Goal: Task Accomplishment & Management: Complete application form

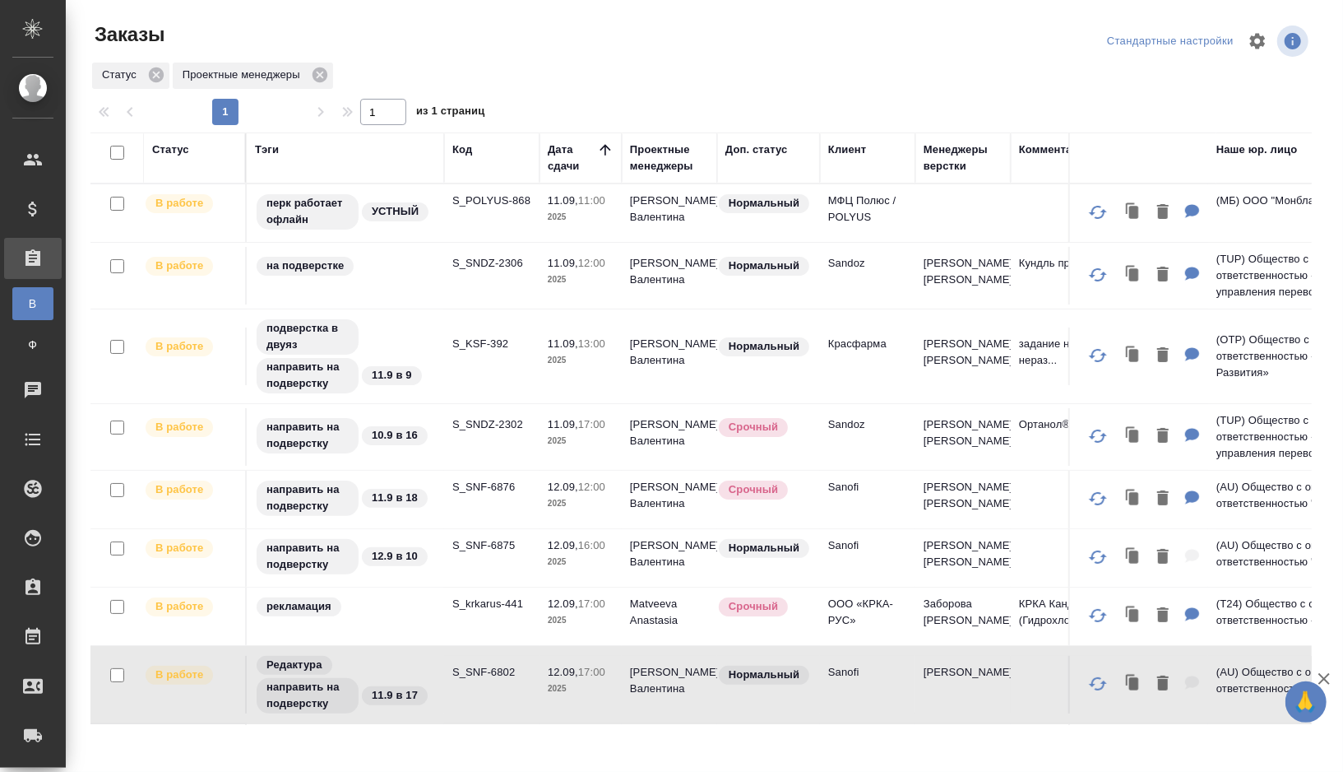
click at [452, 214] on td "S_POLYUS-868" at bounding box center [491, 213] width 95 height 58
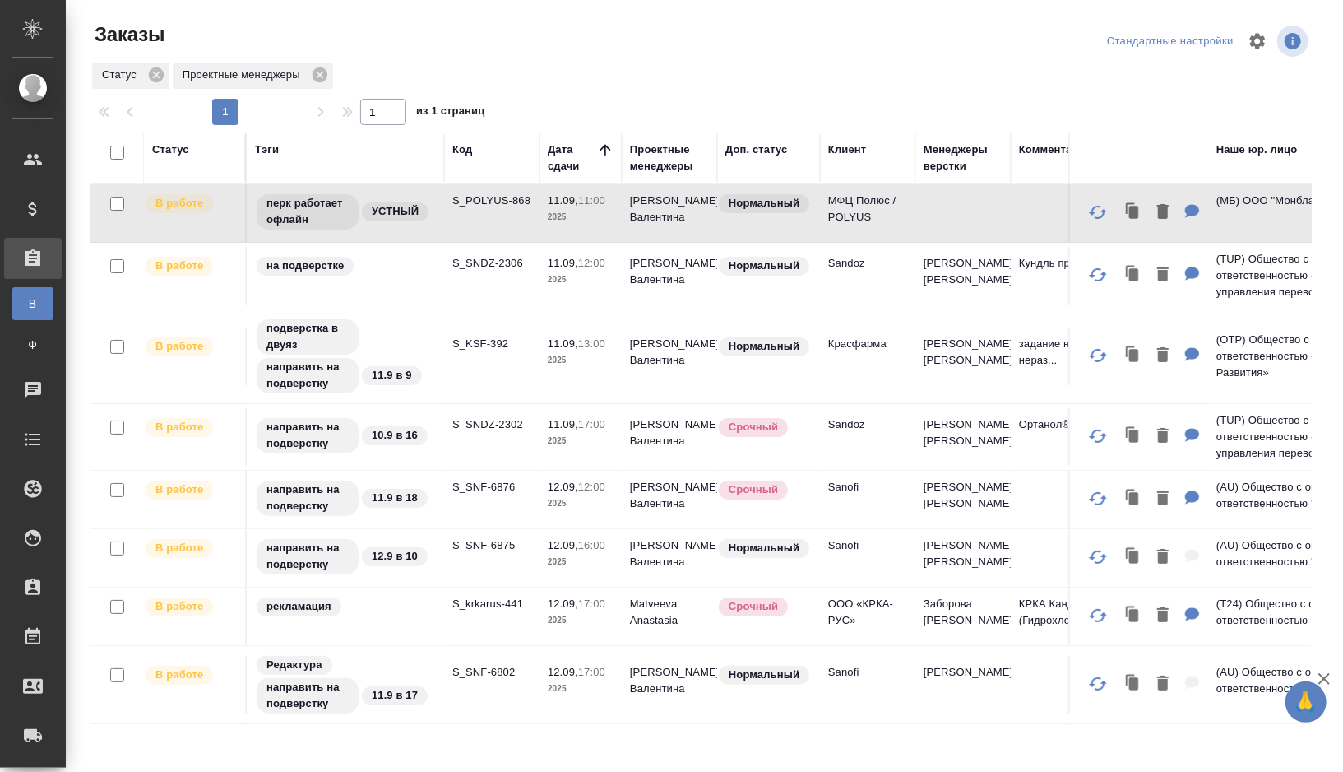
click at [452, 214] on td "S_POLYUS-868" at bounding box center [491, 213] width 95 height 58
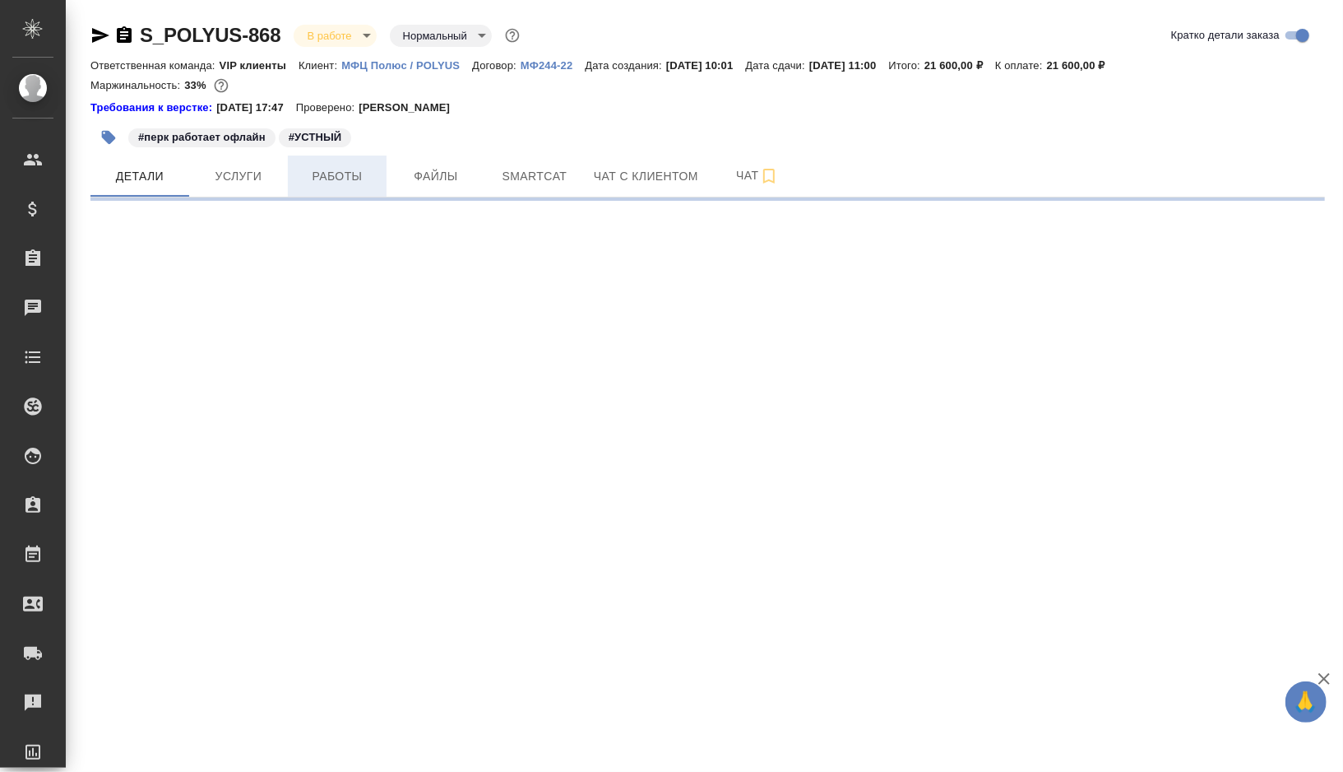
click at [364, 178] on span "Работы" at bounding box center [337, 176] width 79 height 21
select select "RU"
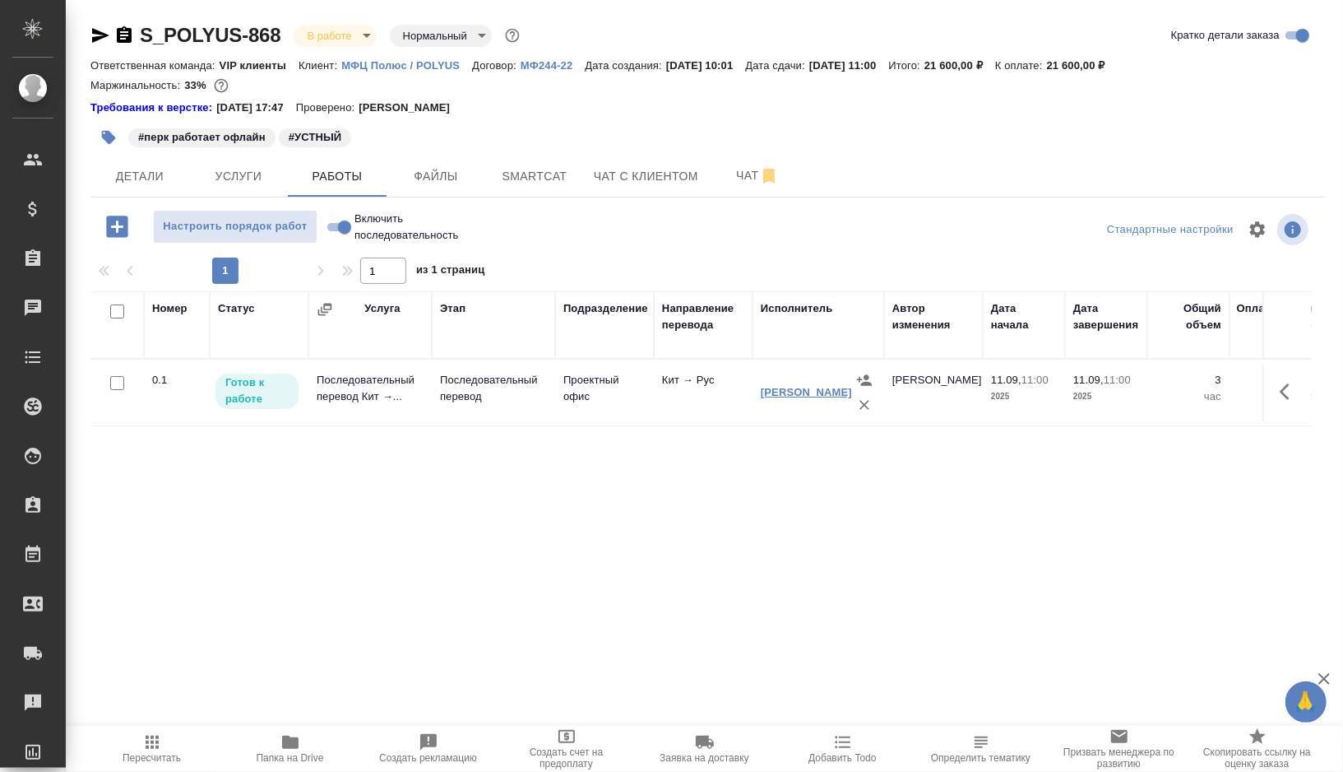
click at [789, 388] on link "Шаталова Анастасия Евгеньевна" at bounding box center [806, 392] width 91 height 12
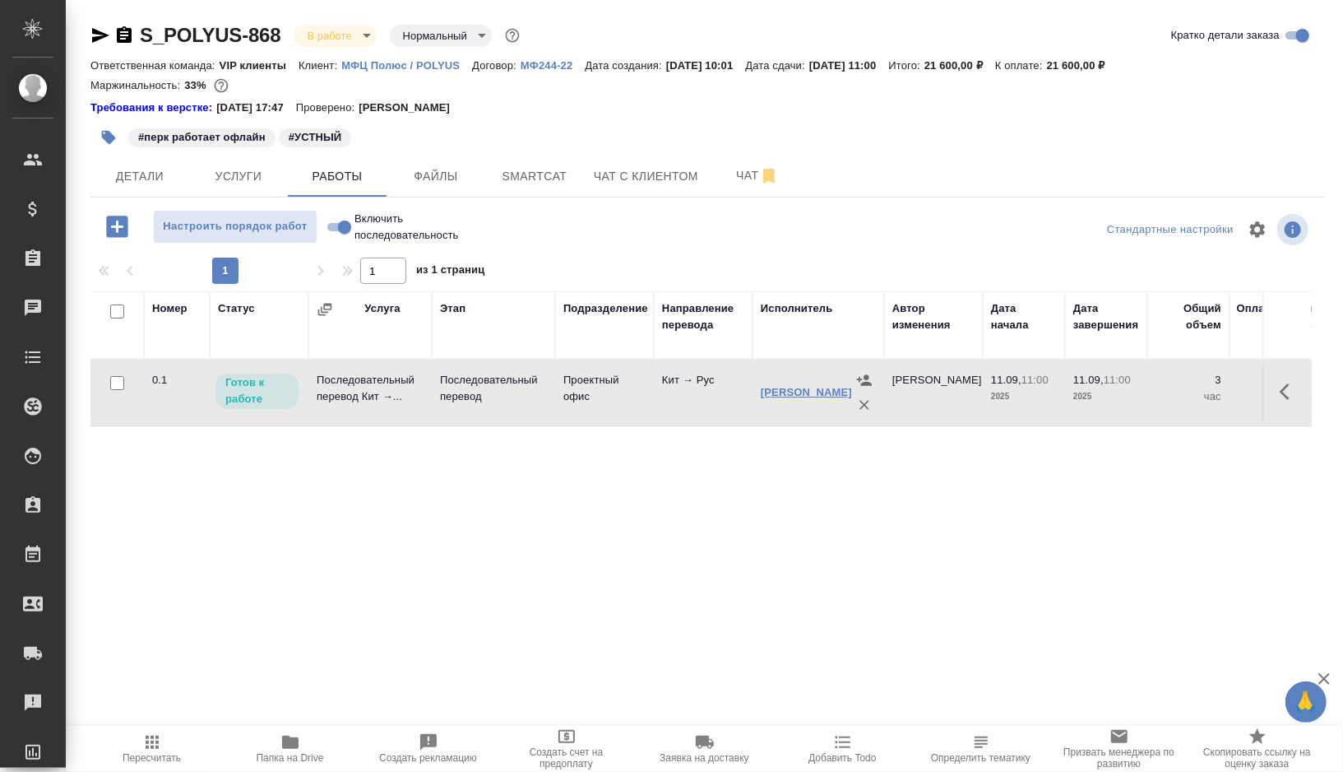
click at [780, 393] on link "Шаталова Анастасия Евгеньевна" at bounding box center [806, 392] width 91 height 12
click at [652, 386] on td "Проектный офис" at bounding box center [604, 393] width 99 height 58
click at [131, 39] on icon "button" at bounding box center [124, 34] width 15 height 16
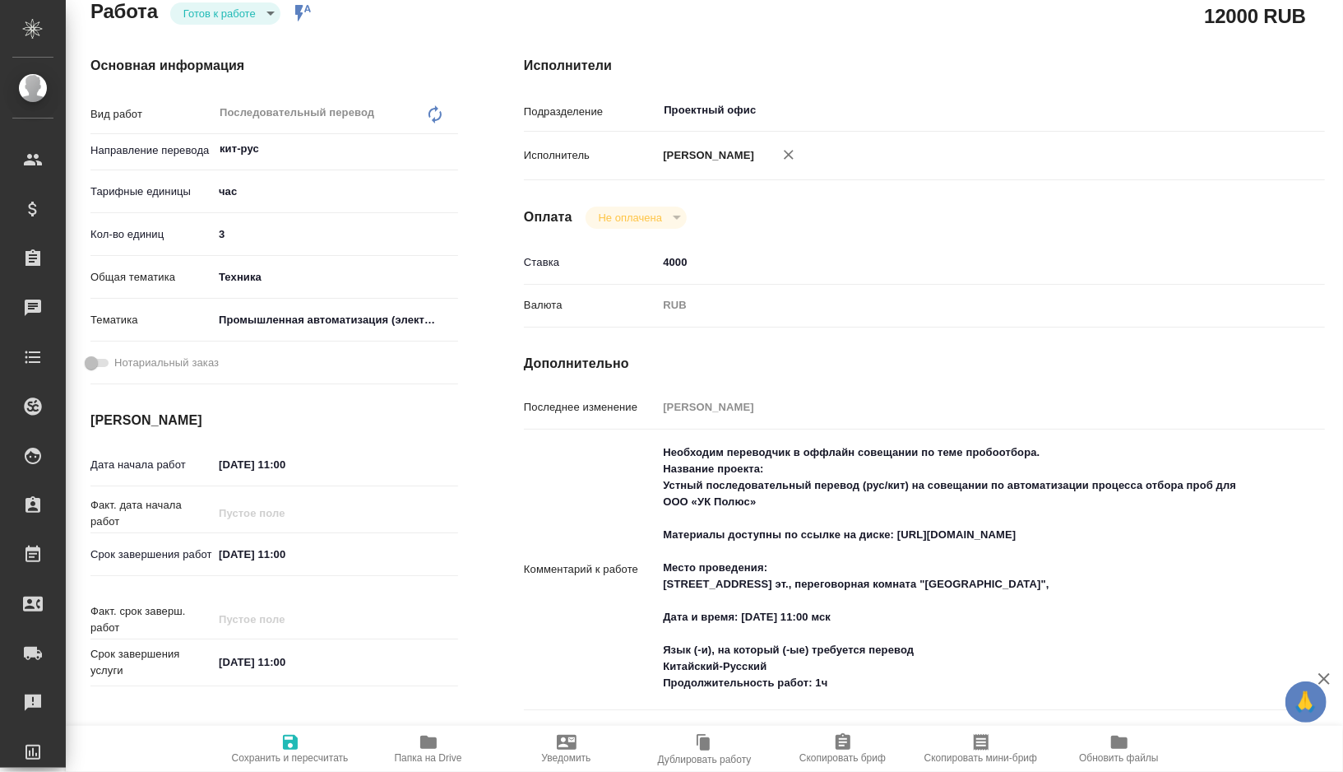
type textarea "x"
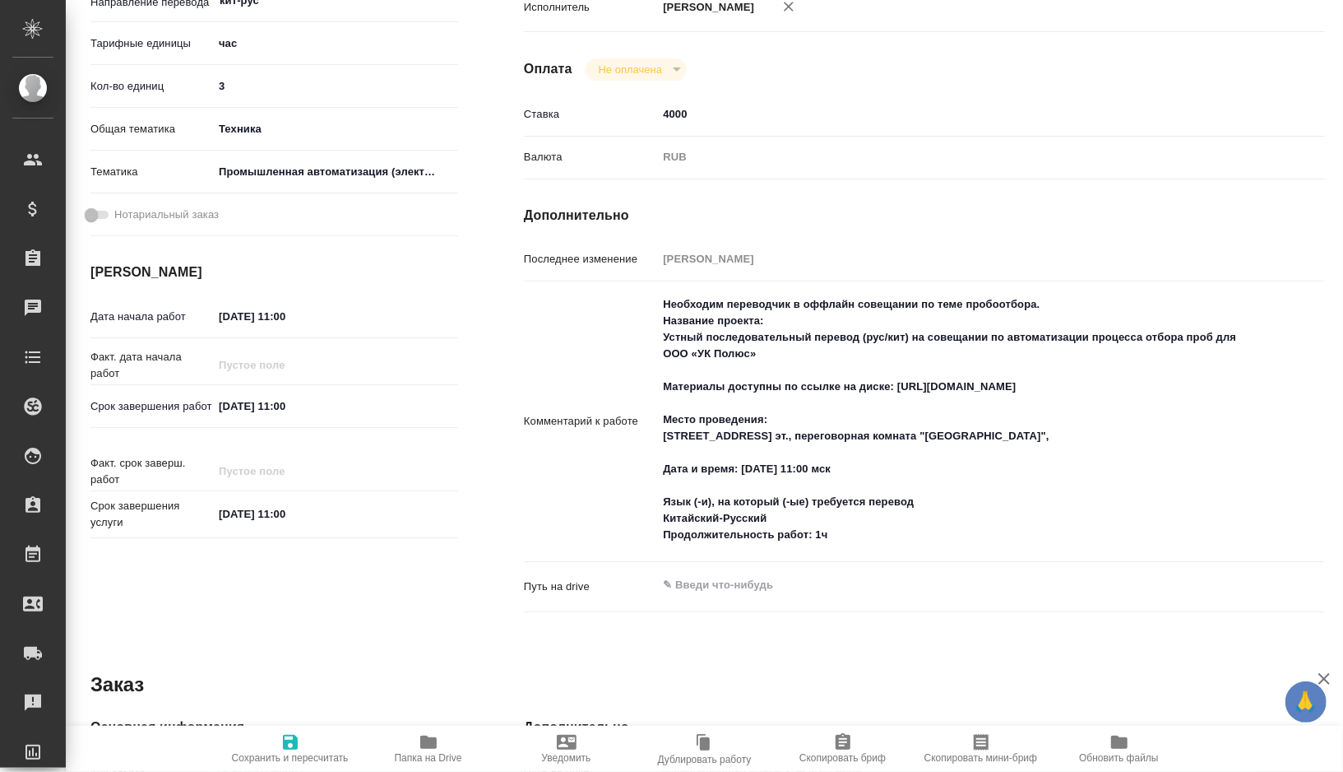
type textarea "x"
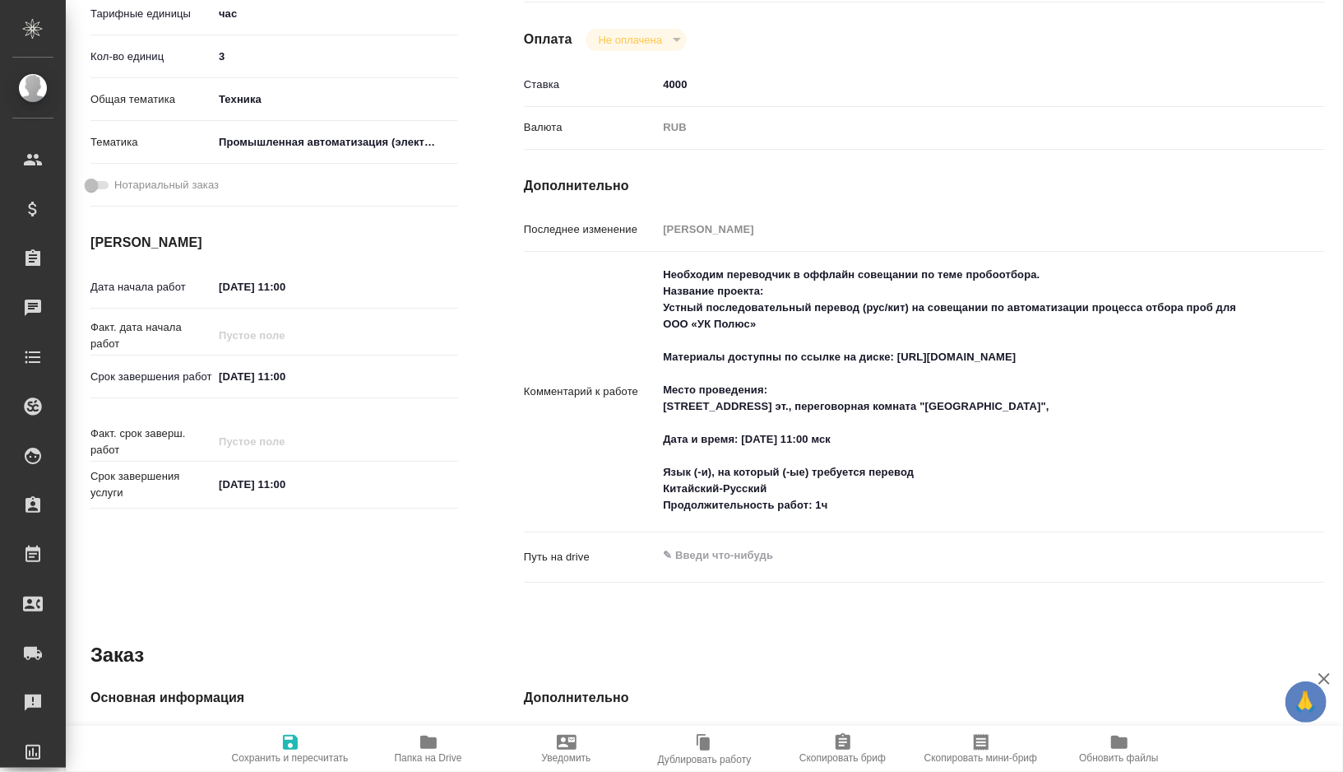
scroll to position [384, 0]
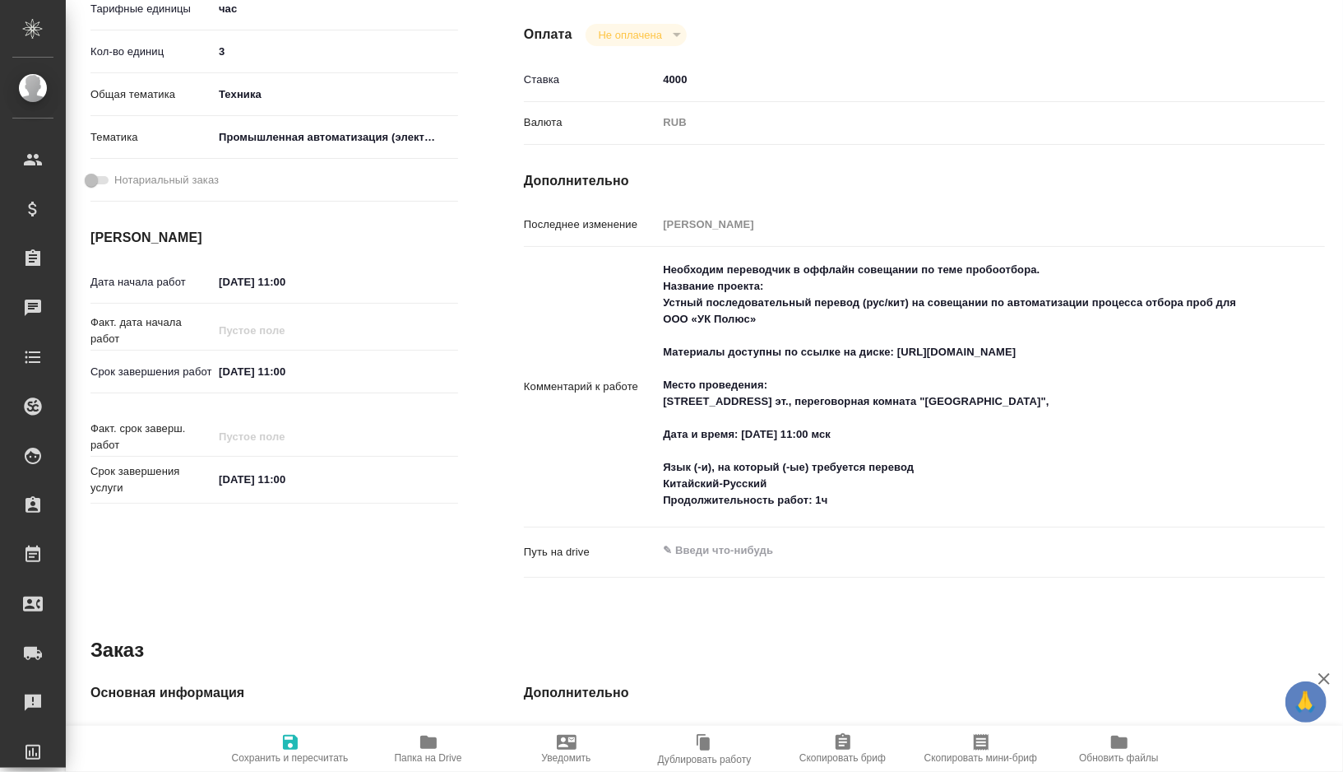
click at [682, 299] on textarea "Необходим переводчик в оффлайн совещании по теме пробоотбора. Название проекта:…" at bounding box center [957, 385] width 601 height 258
drag, startPoint x: 682, startPoint y: 299, endPoint x: 837, endPoint y: 526, distance: 274.0
click at [837, 515] on textarea "Необходим переводчик в оффлайн совещании по теме пробоотбора. Название проекта:…" at bounding box center [958, 386] width 600 height 258
type textarea "x"
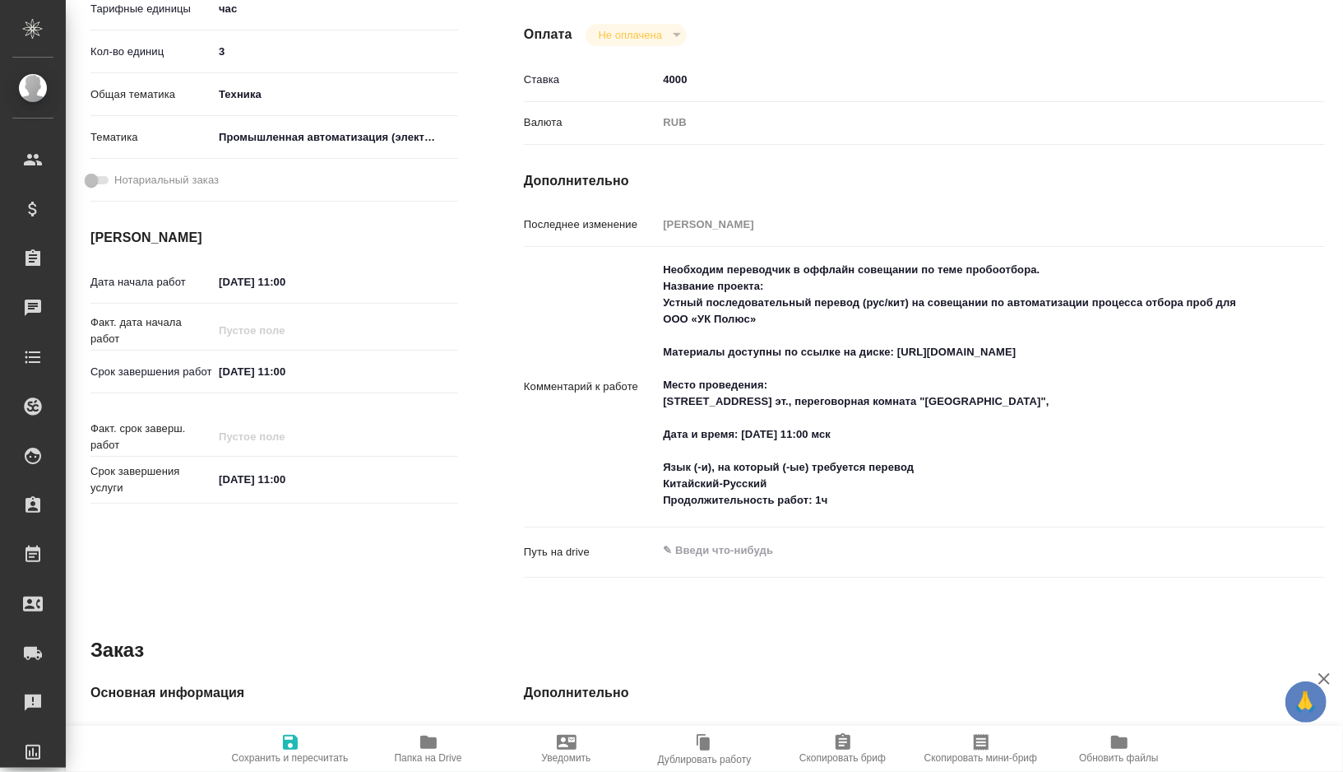
type textarea "x"
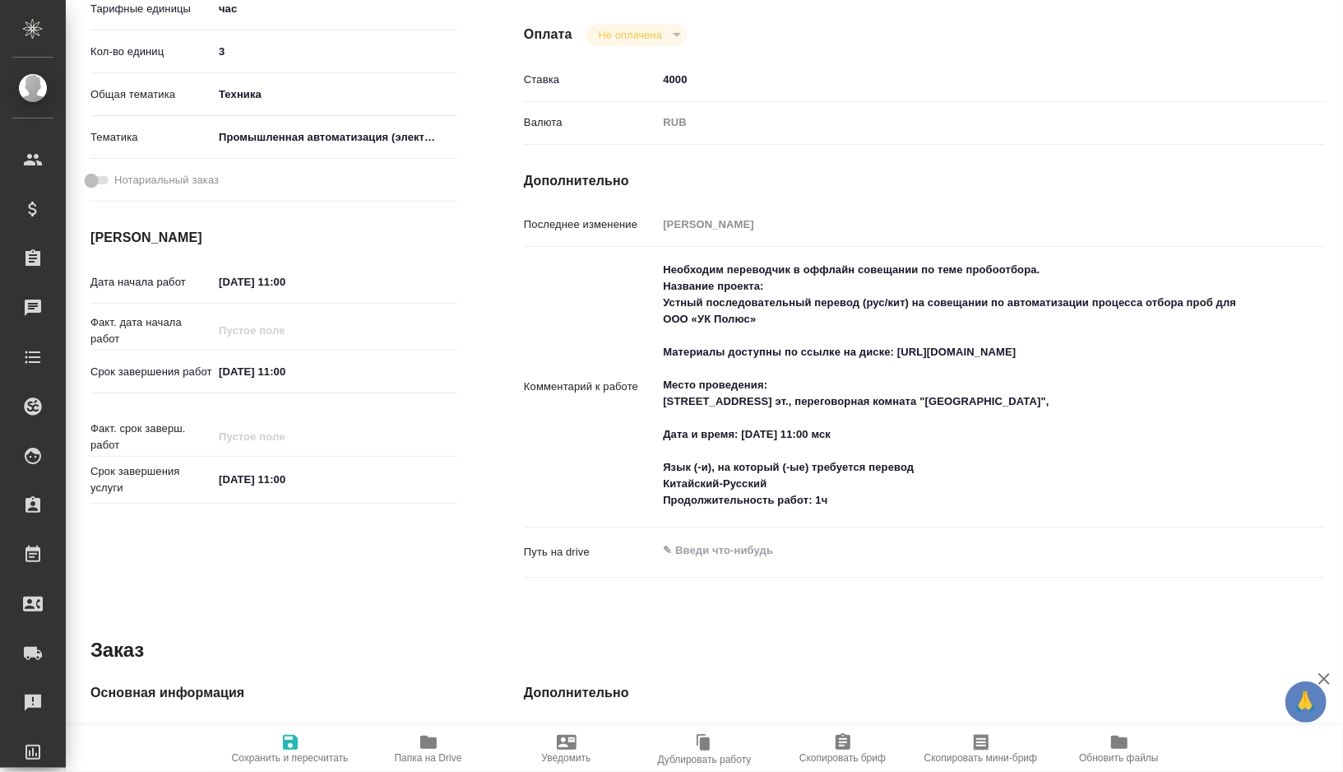
type textarea "x"
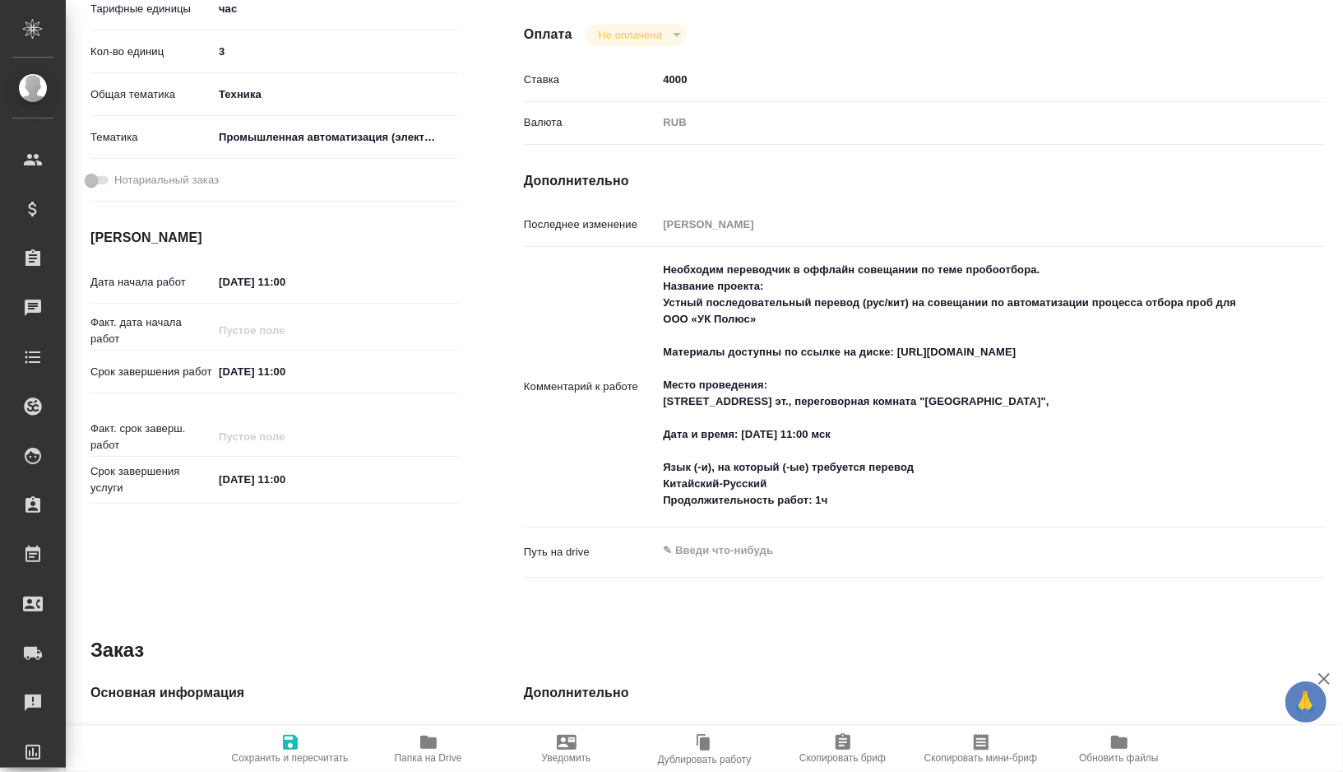
type textarea "x"
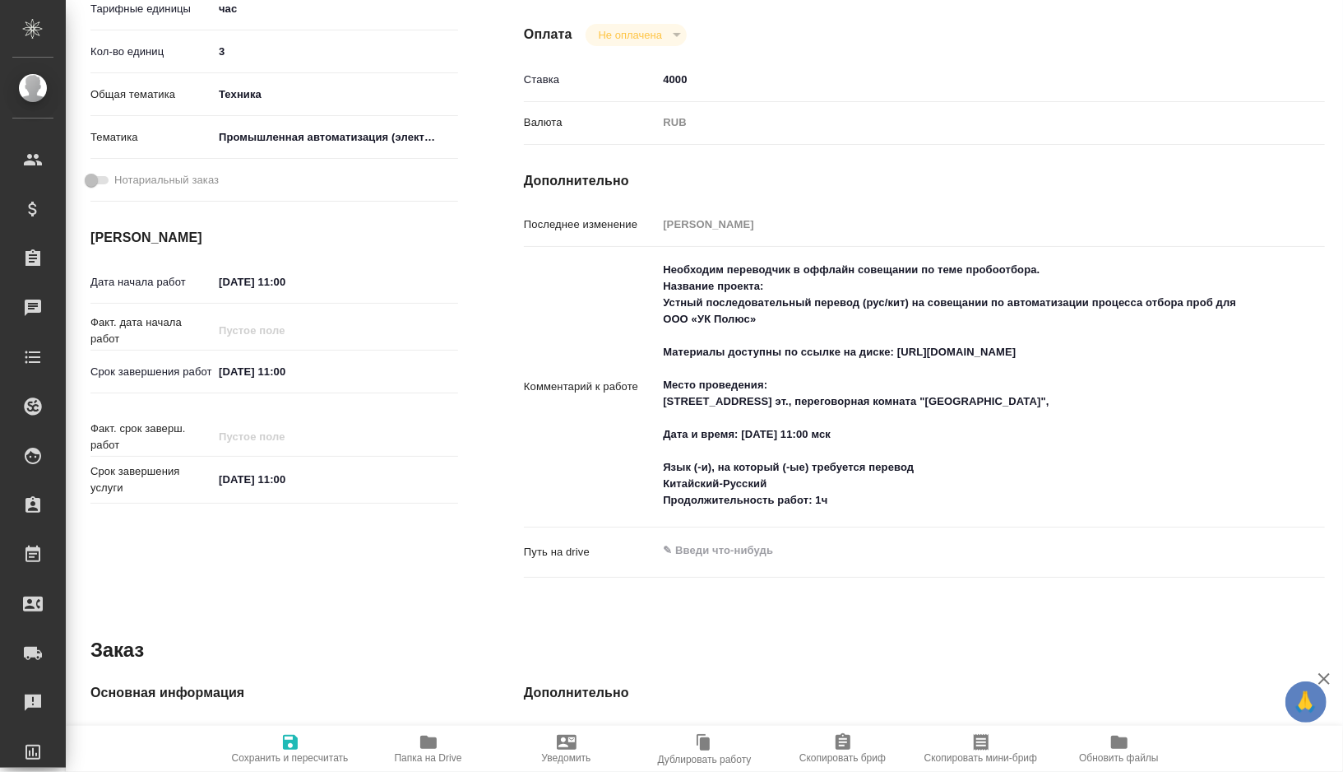
type textarea "x"
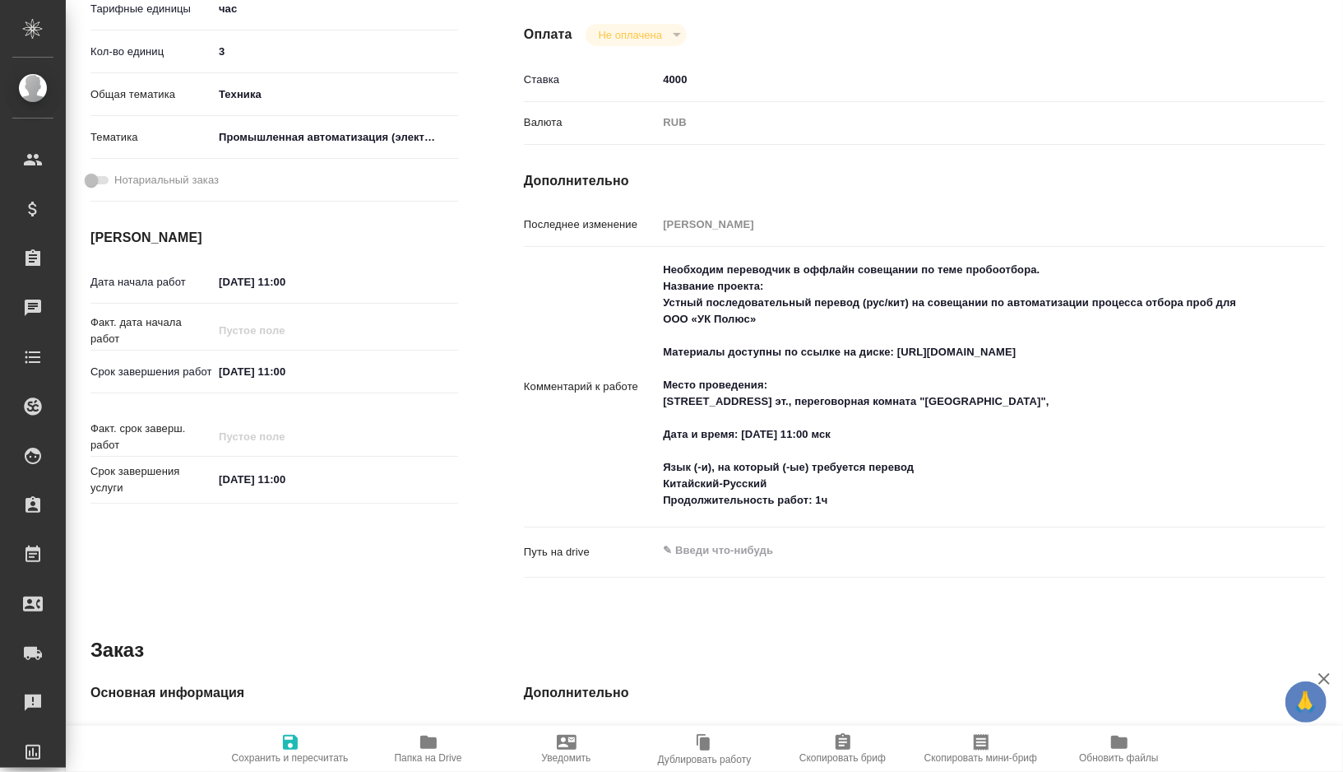
type textarea "x"
click at [859, 419] on textarea "Необходим переводчик в оффлайн совещании по теме пробоотбора. Название проекта:…" at bounding box center [958, 386] width 600 height 258
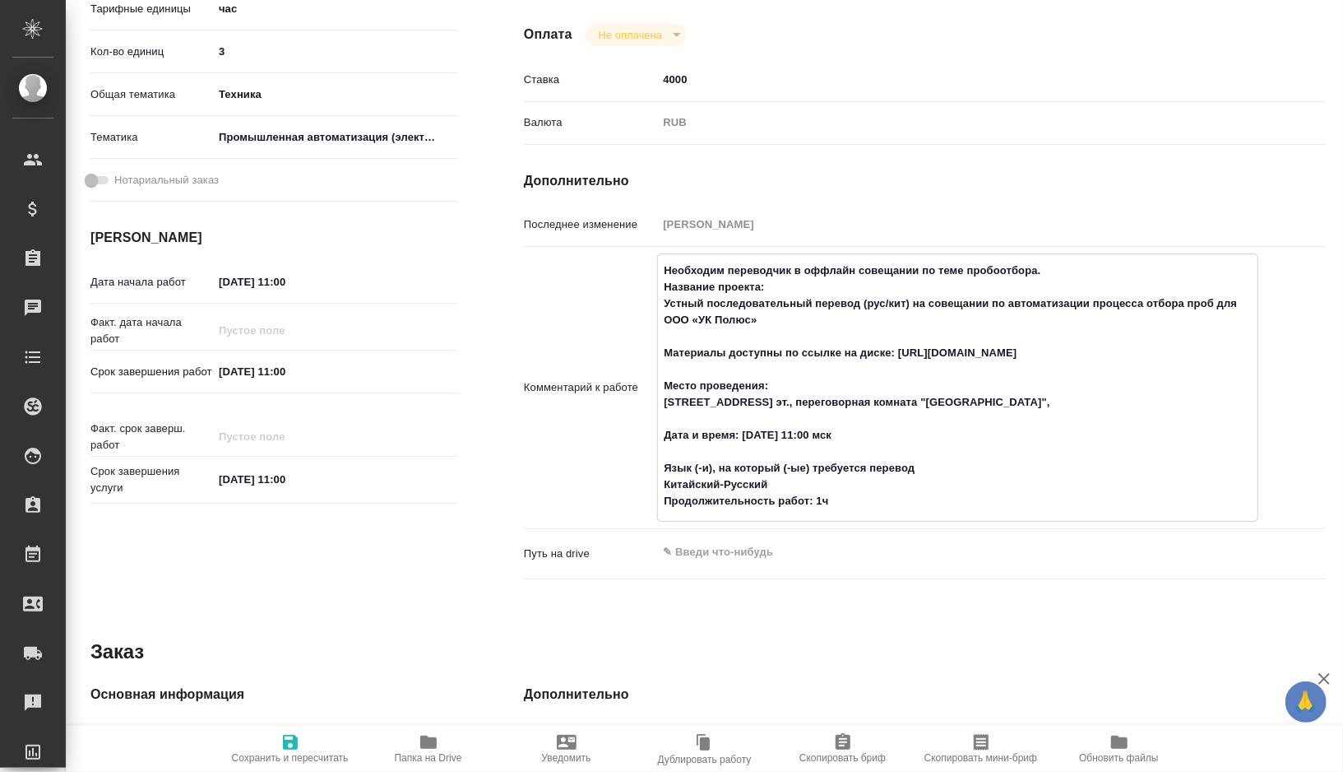
click at [1036, 317] on textarea "Необходим переводчик в оффлайн совещании по теме пробоотбора. Название проекта:…" at bounding box center [958, 386] width 600 height 258
drag, startPoint x: 1036, startPoint y: 317, endPoint x: 940, endPoint y: 333, distance: 97.5
click at [940, 333] on textarea "Необходим переводчик в оффлайн совещании по теме пробоотбора. Название проекта:…" at bounding box center [958, 386] width 600 height 258
click at [744, 350] on textarea "Необходим переводчик в оффлайн совещании по теме пробоотбора. Название проекта:…" at bounding box center [958, 386] width 600 height 258
click at [677, 300] on textarea "Необходим переводчик в оффлайн совещании по теме пробоотбора. Название проекта:…" at bounding box center [958, 386] width 600 height 258
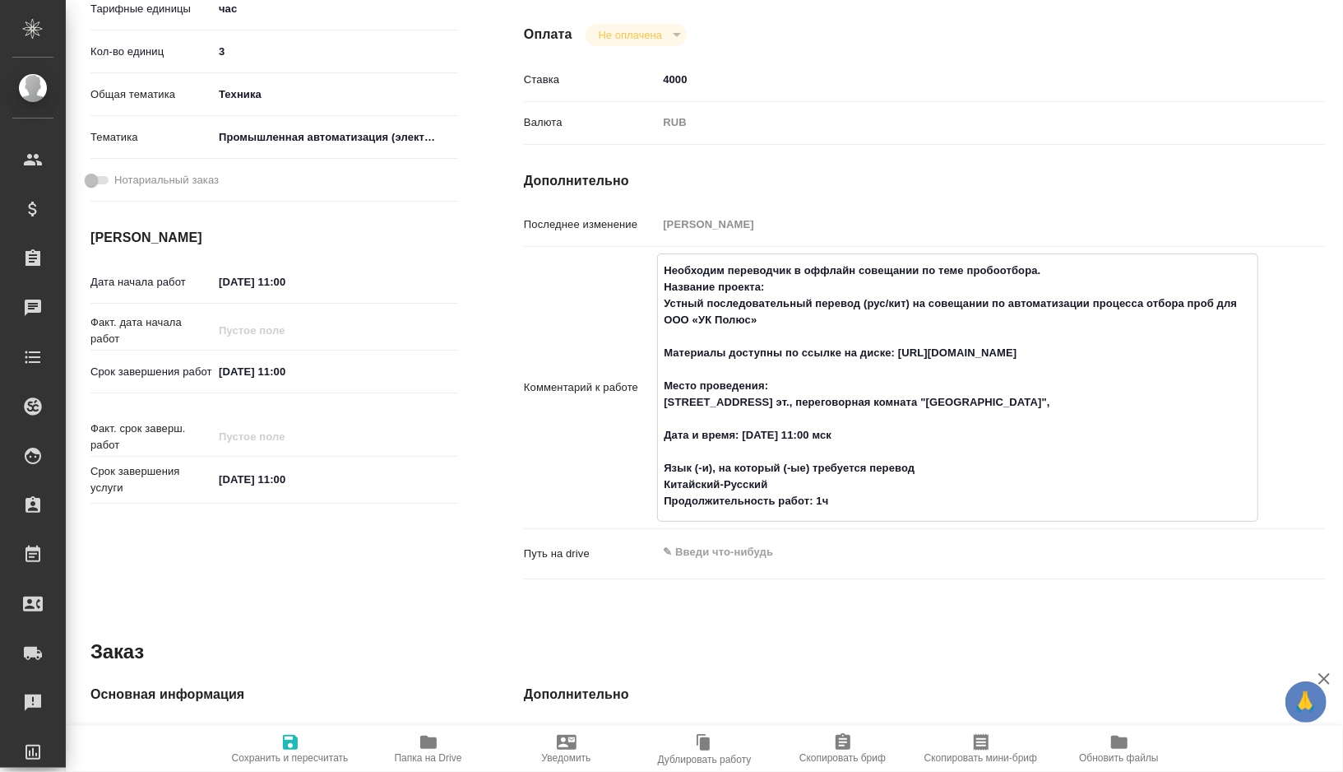
drag, startPoint x: 677, startPoint y: 300, endPoint x: 860, endPoint y: 526, distance: 290.1
click at [860, 515] on textarea "Необходим переводчик в оффлайн совещании по теме пробоотбора. Название проекта:…" at bounding box center [958, 386] width 600 height 258
type textarea "x"
